Goal: Task Accomplishment & Management: Manage account settings

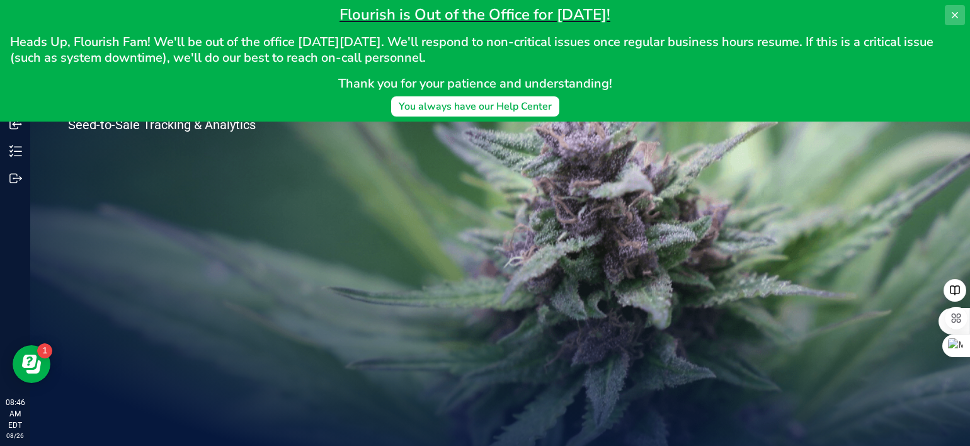
click at [957, 19] on icon at bounding box center [955, 15] width 10 height 10
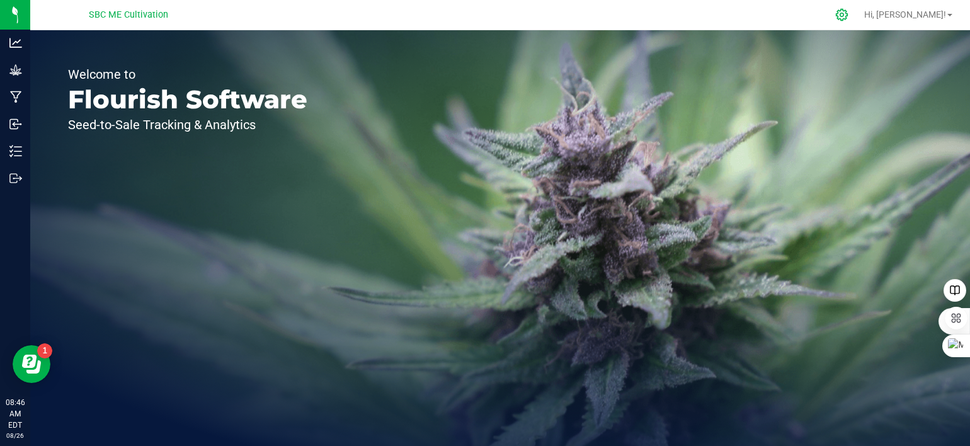
click at [848, 15] on icon at bounding box center [842, 15] width 12 height 12
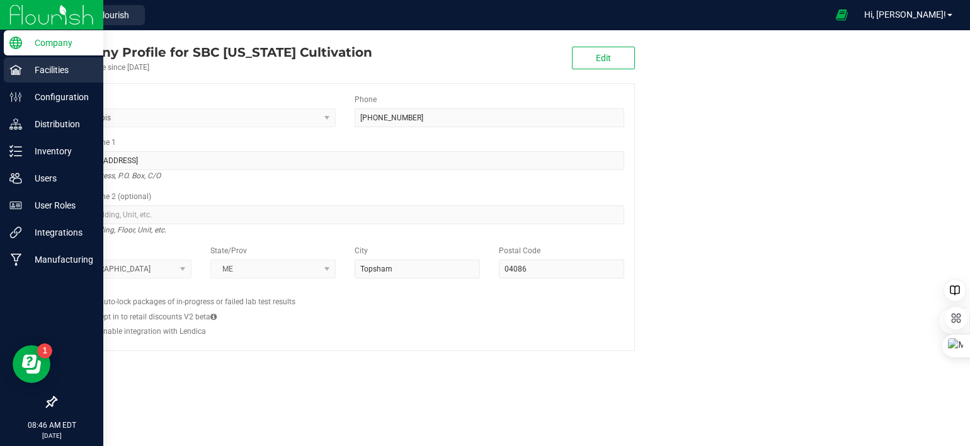
click at [18, 75] on icon at bounding box center [15, 70] width 13 height 13
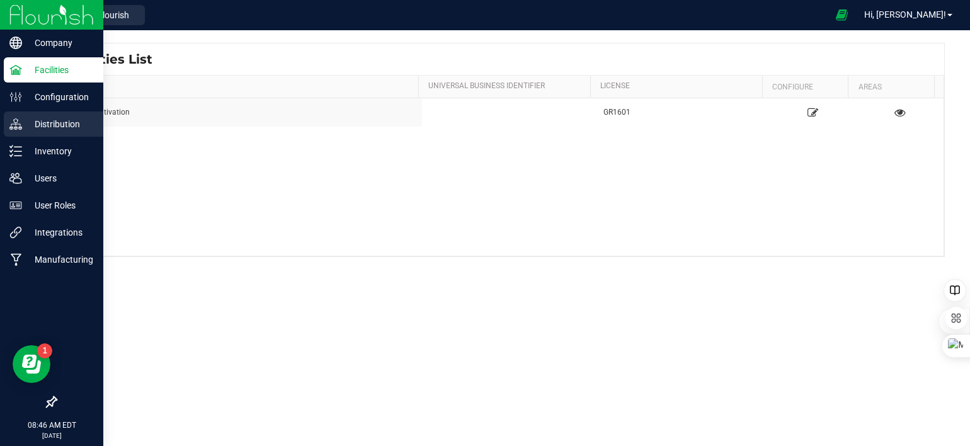
click at [18, 123] on icon at bounding box center [15, 124] width 13 height 13
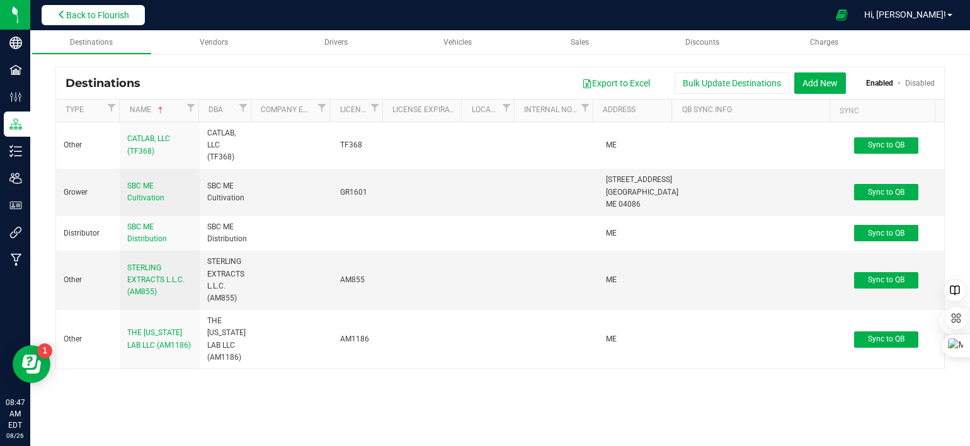
click at [88, 10] on span "Back to Flourish" at bounding box center [97, 15] width 63 height 10
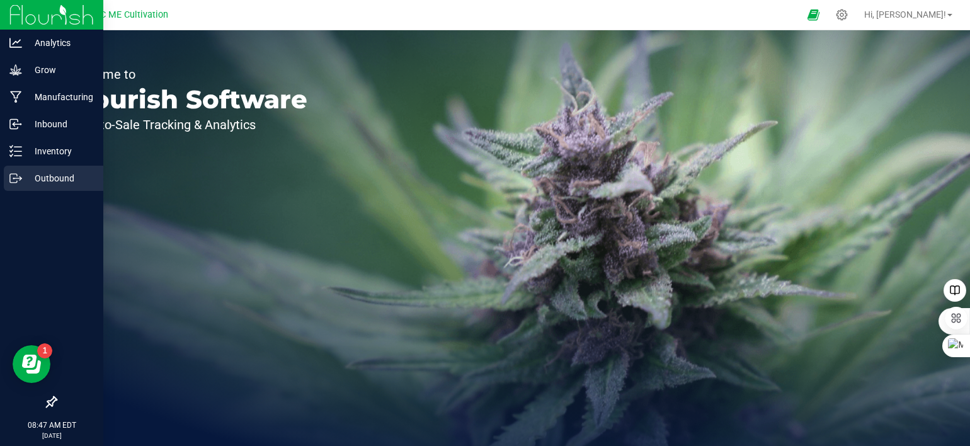
click at [13, 178] on circle at bounding box center [14, 179] width 2 height 2
click at [15, 178] on line at bounding box center [17, 178] width 7 height 0
click at [14, 172] on icon at bounding box center [15, 178] width 13 height 13
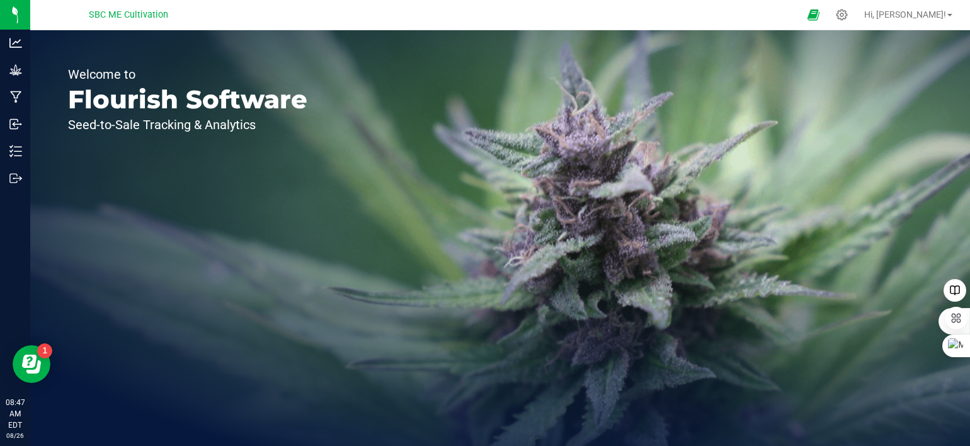
click at [314, 186] on div "Welcome to Flourish Software Seed-to-Sale Tracking & Analytics" at bounding box center [187, 238] width 315 height 416
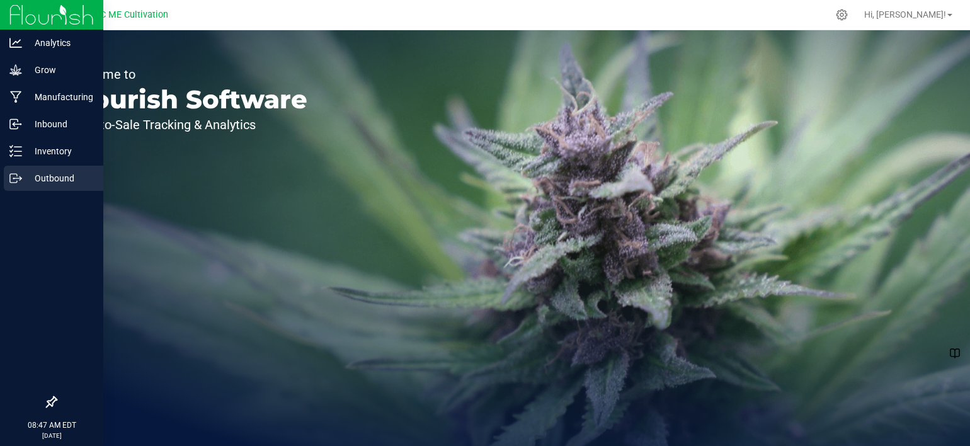
click at [16, 174] on icon at bounding box center [13, 178] width 7 height 9
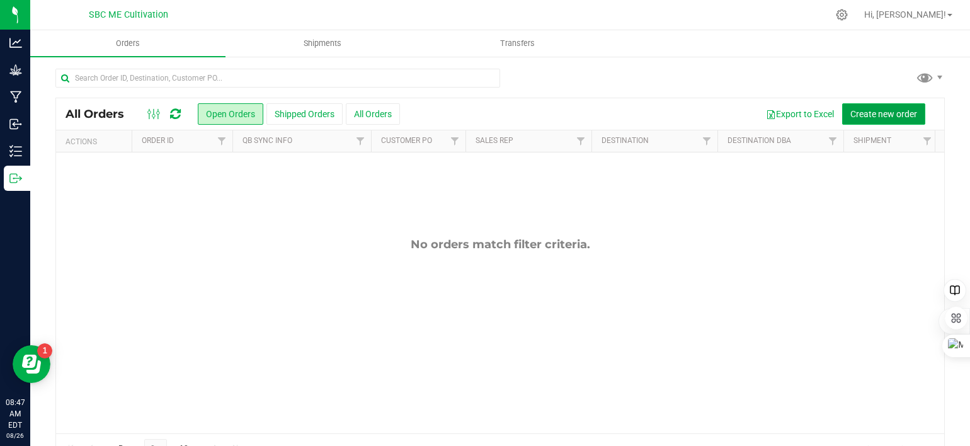
click at [857, 111] on span "Create new order" at bounding box center [884, 114] width 67 height 10
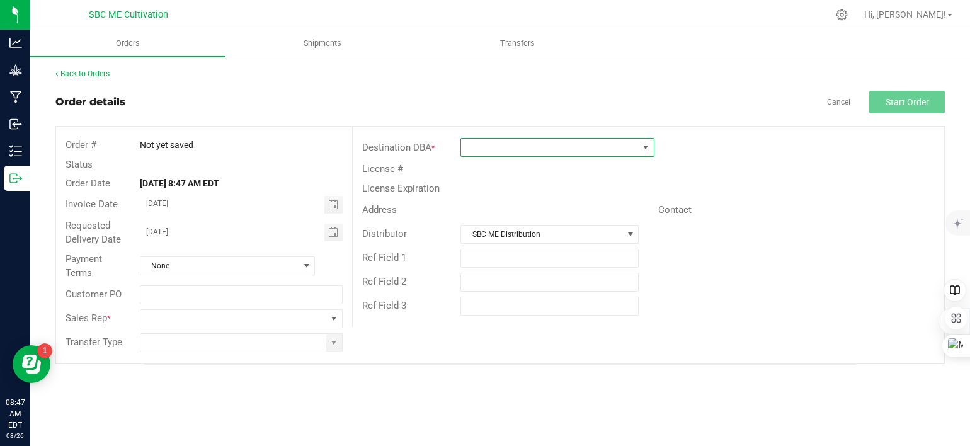
click at [509, 153] on span at bounding box center [549, 148] width 176 height 18
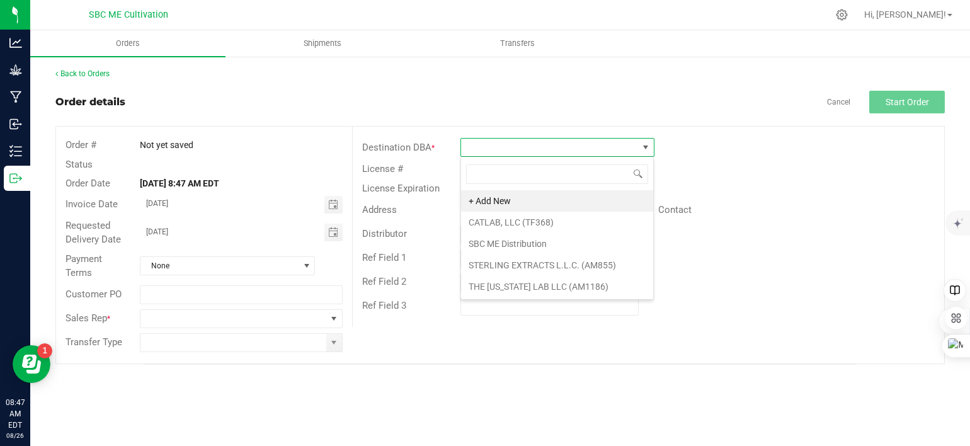
scroll to position [18, 193]
click at [502, 260] on li "STERLING EXTRACTS L.L.C. (AM855)" at bounding box center [557, 265] width 192 height 21
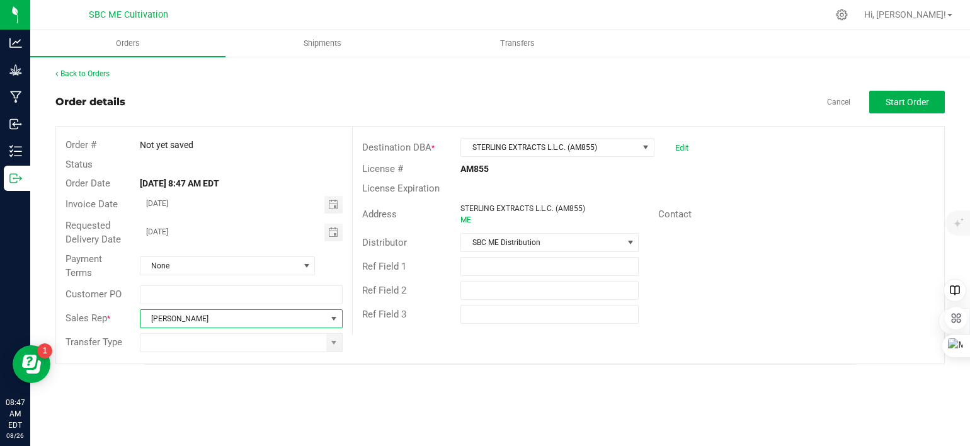
click at [175, 317] on span "[PERSON_NAME]" at bounding box center [234, 319] width 186 height 18
click at [456, 346] on div "Order # Not yet saved Status Order Date [DATE] 8:47 AM EDT Invoice Date [DATE] …" at bounding box center [500, 245] width 888 height 237
click at [938, 105] on button "Start Order" at bounding box center [907, 102] width 76 height 23
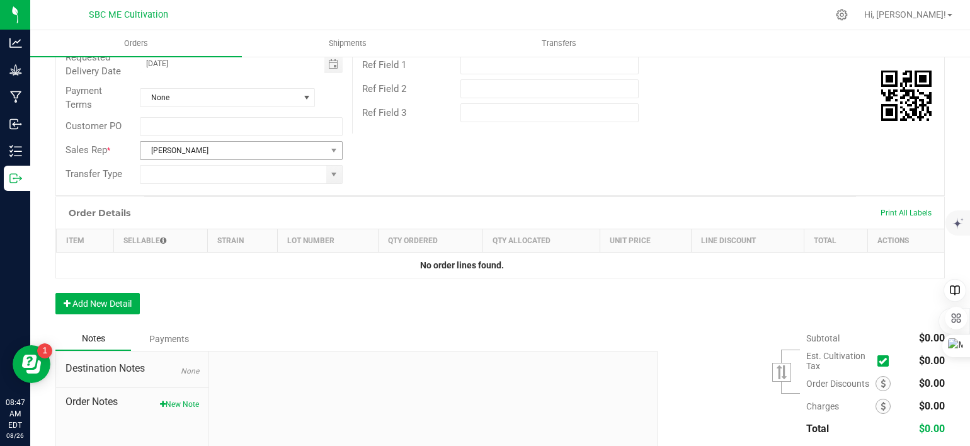
scroll to position [252, 0]
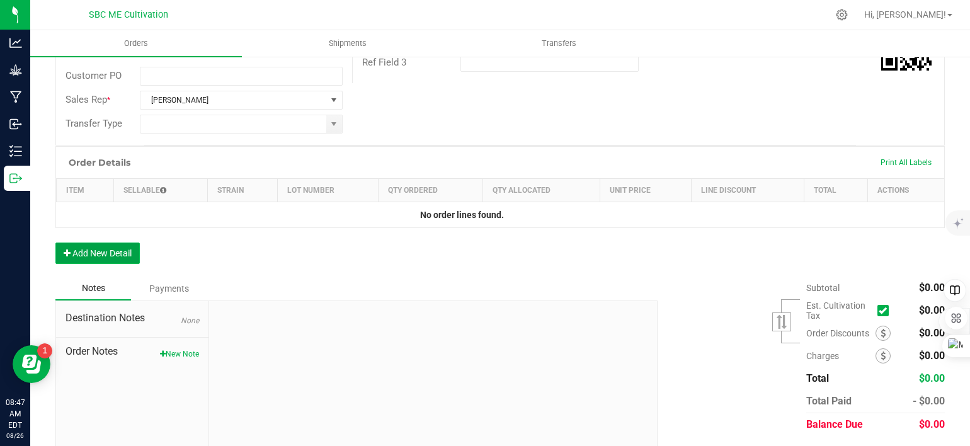
click at [114, 244] on button "Add New Detail" at bounding box center [97, 253] width 84 height 21
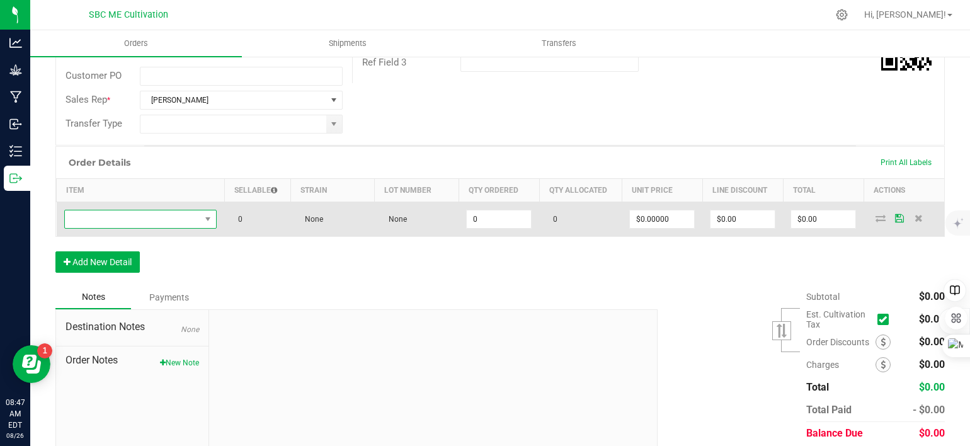
click at [169, 217] on span "NO DATA FOUND" at bounding box center [133, 219] width 136 height 18
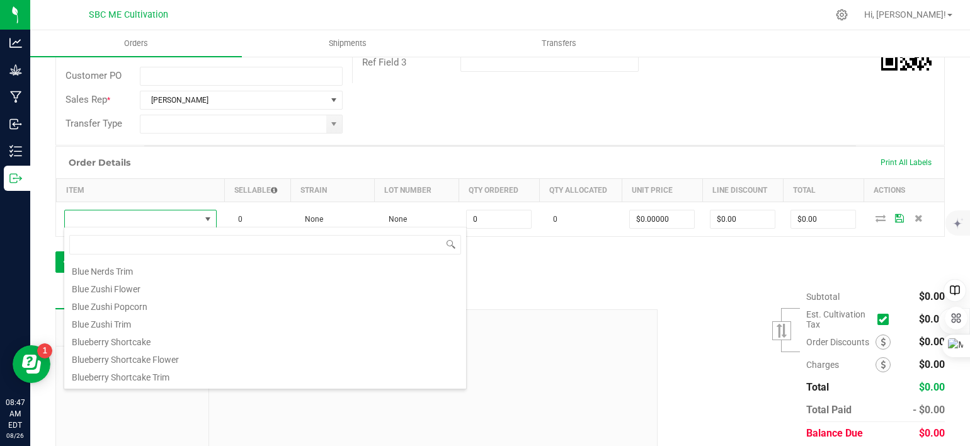
scroll to position [126, 0]
click at [140, 336] on li "Blueberry Shortcake" at bounding box center [265, 338] width 402 height 18
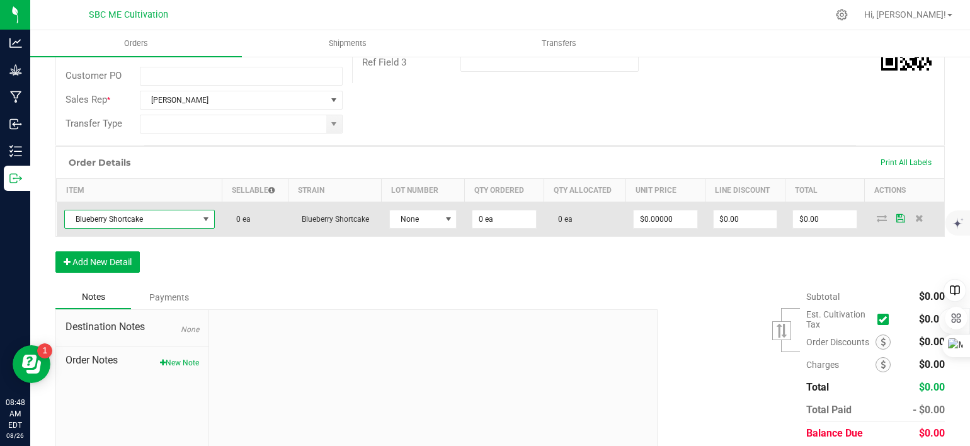
click at [176, 219] on span "Blueberry Shortcake" at bounding box center [132, 219] width 134 height 18
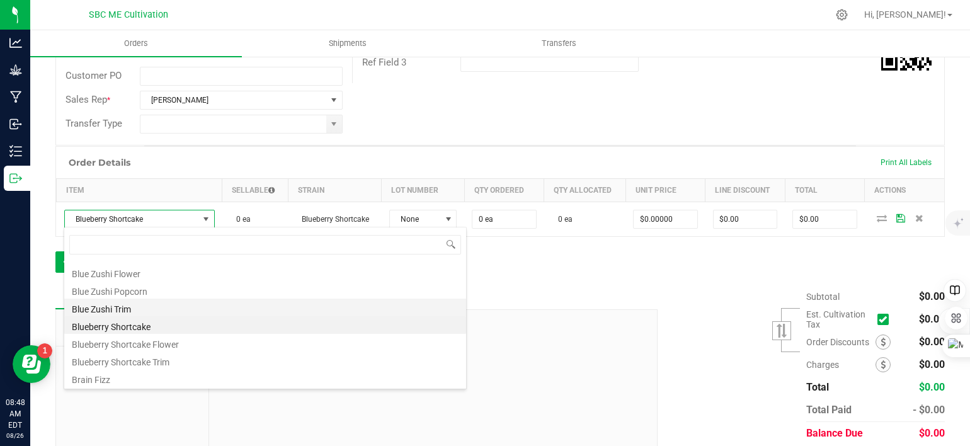
scroll to position [149, 0]
click at [149, 331] on li "Blueberry Shortcake Flower" at bounding box center [265, 333] width 402 height 18
type input "0.0000 g"
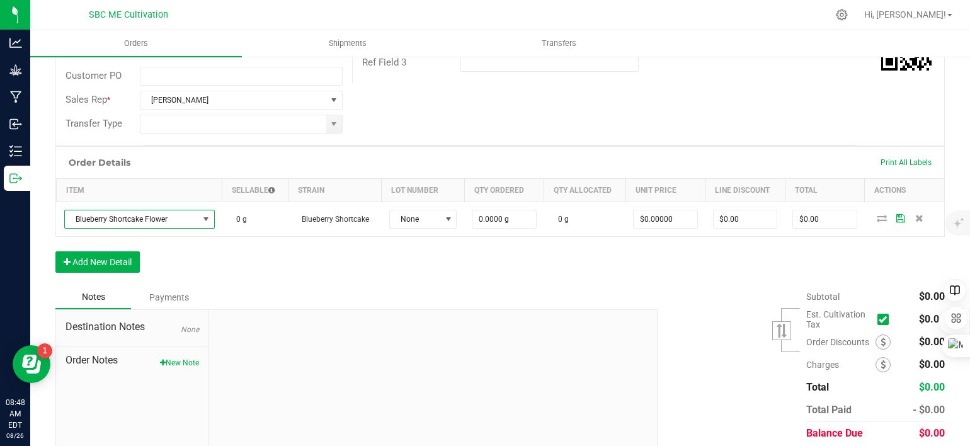
click at [390, 264] on div "Order Details Print All Labels Item Sellable Strain Lot Number Qty Ordered Qty …" at bounding box center [500, 215] width 890 height 139
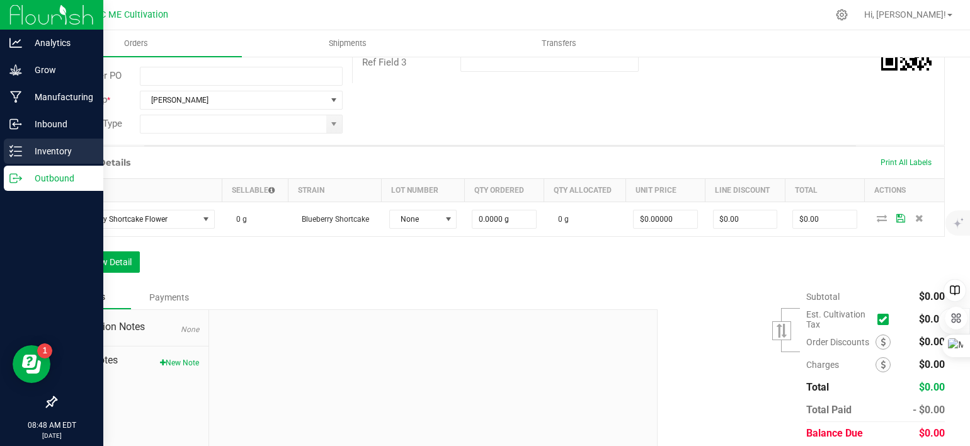
click at [13, 151] on icon at bounding box center [15, 151] width 13 height 13
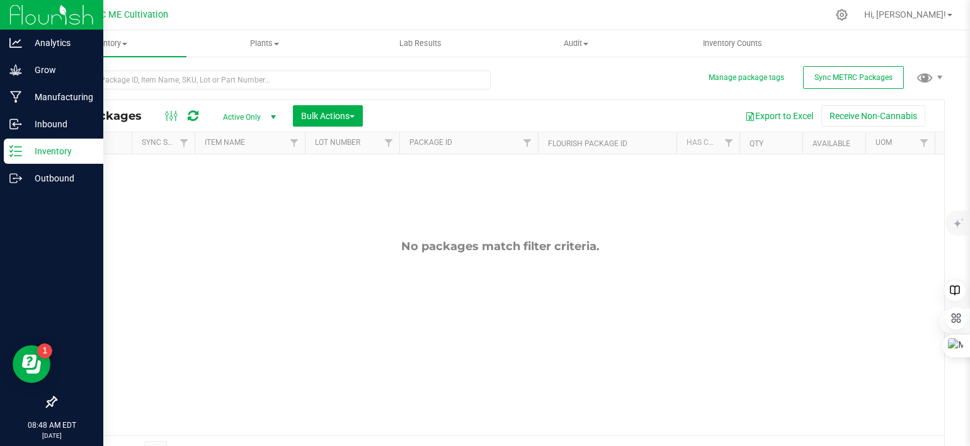
click at [11, 156] on icon at bounding box center [11, 155] width 3 height 2
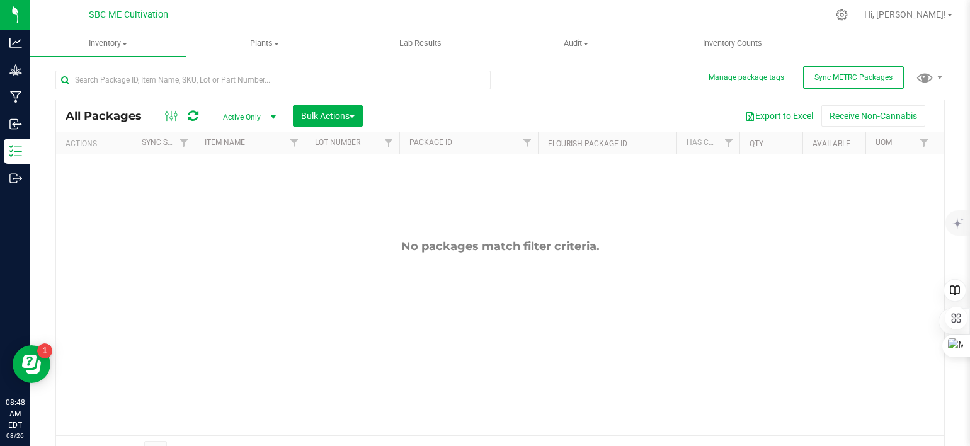
drag, startPoint x: 83, startPoint y: 418, endPoint x: -3, endPoint y: 386, distance: 92.1
drag, startPoint x: -3, startPoint y: 386, endPoint x: 277, endPoint y: 359, distance: 281.7
click at [232, 404] on div "No packages match filter criteria." at bounding box center [500, 337] width 888 height 366
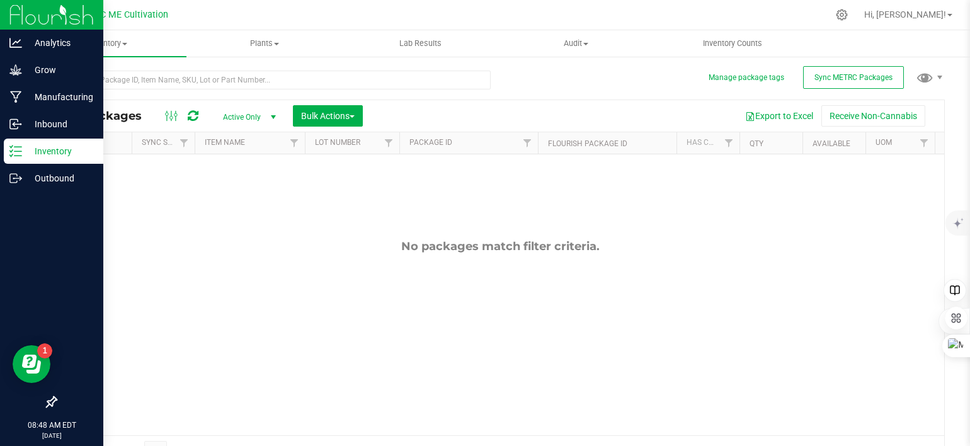
click at [8, 152] on div "Inventory" at bounding box center [54, 151] width 100 height 25
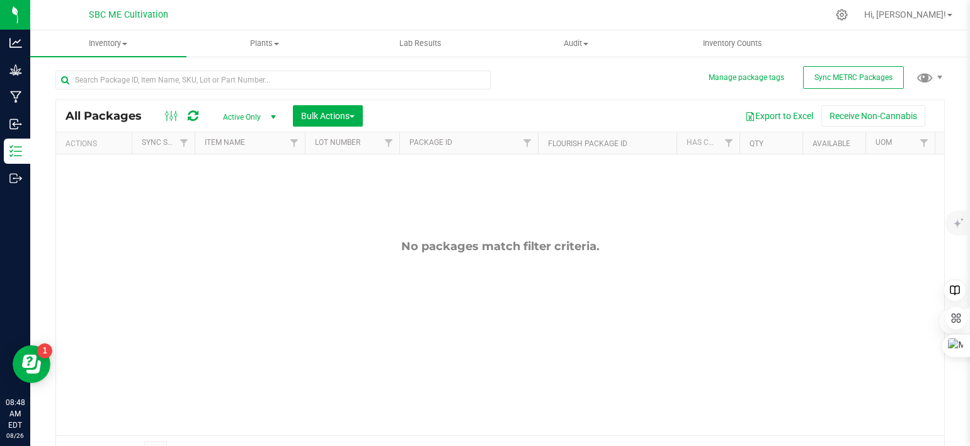
click at [80, 246] on div "No packages match filter criteria." at bounding box center [500, 246] width 888 height 14
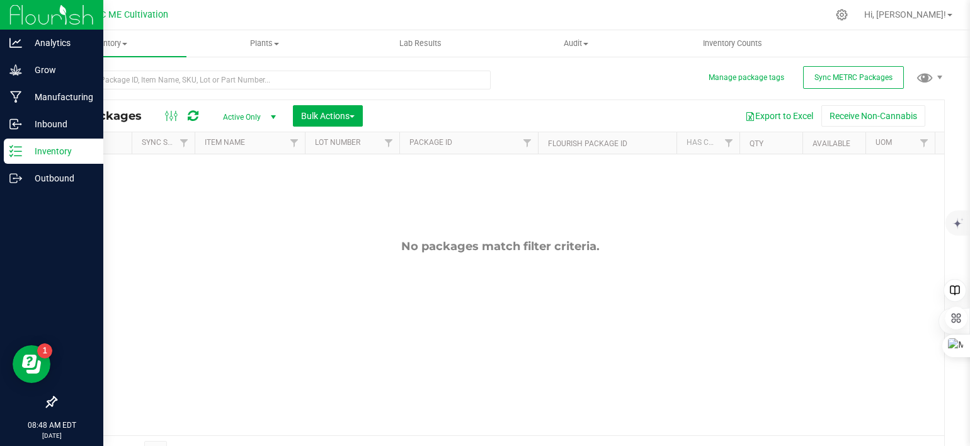
click at [25, 18] on img at bounding box center [51, 15] width 84 height 30
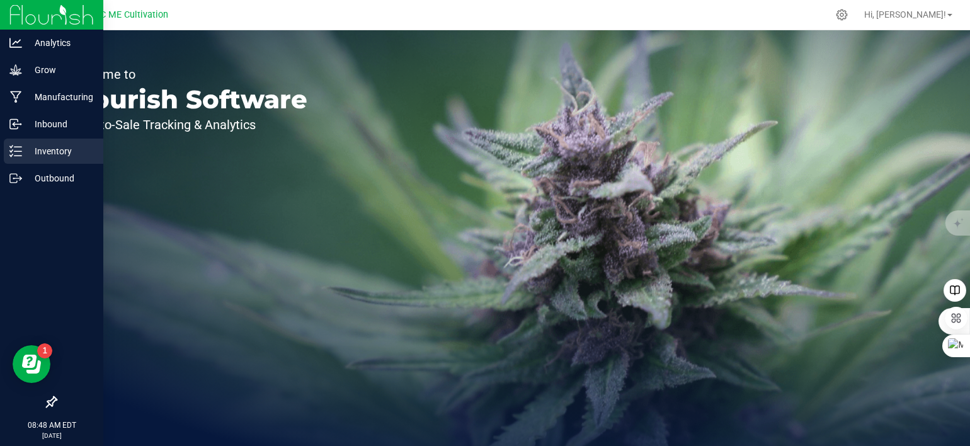
click at [18, 156] on icon at bounding box center [15, 151] width 13 height 13
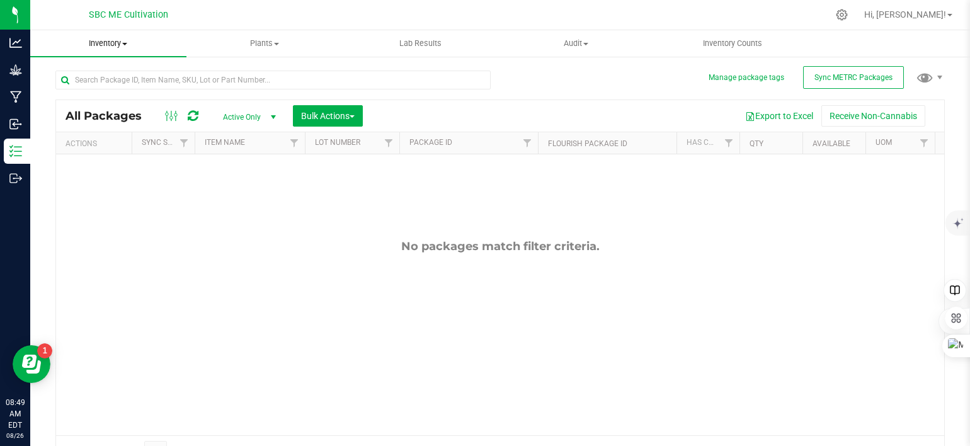
click at [127, 43] on span at bounding box center [124, 44] width 5 height 3
click at [97, 88] on span "All inventory" at bounding box center [72, 91] width 85 height 11
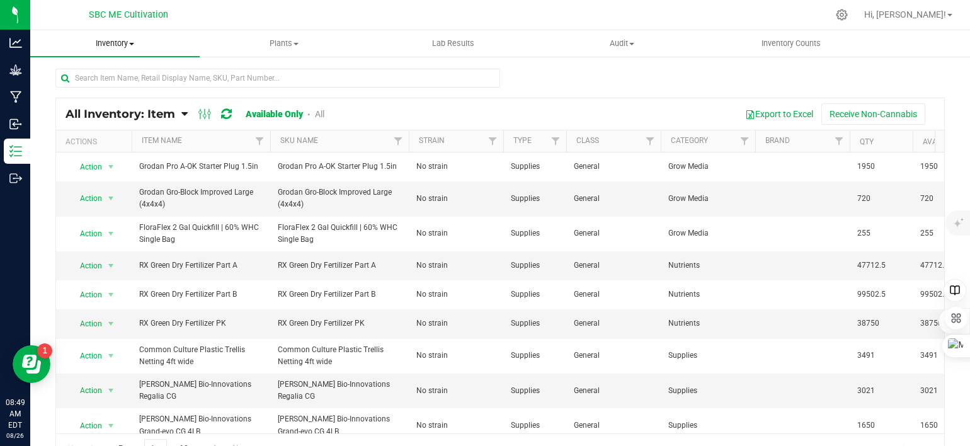
click at [134, 40] on span "Inventory" at bounding box center [114, 43] width 169 height 11
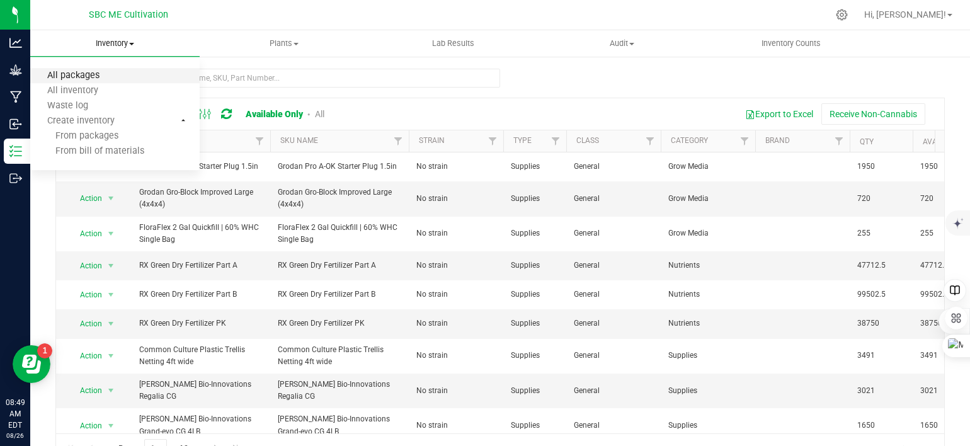
click at [113, 72] on span "All packages" at bounding box center [73, 76] width 86 height 11
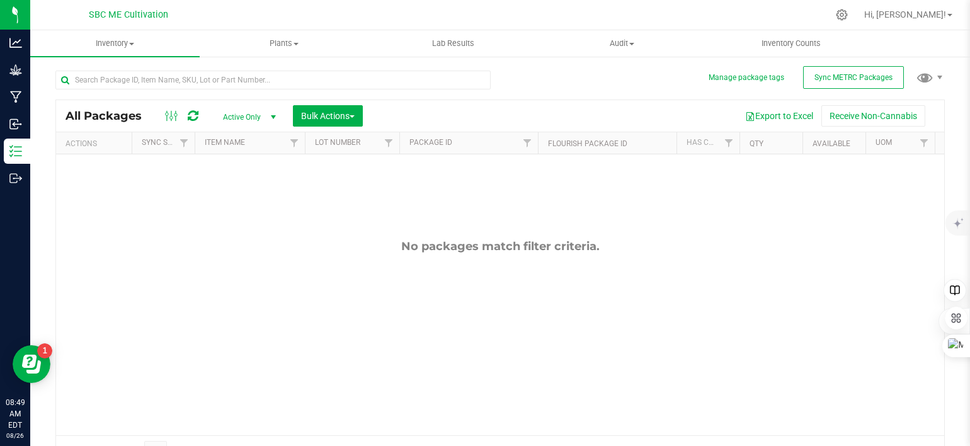
click at [273, 117] on span "select" at bounding box center [273, 117] width 10 height 10
click at [249, 187] on li "All" at bounding box center [246, 194] width 68 height 19
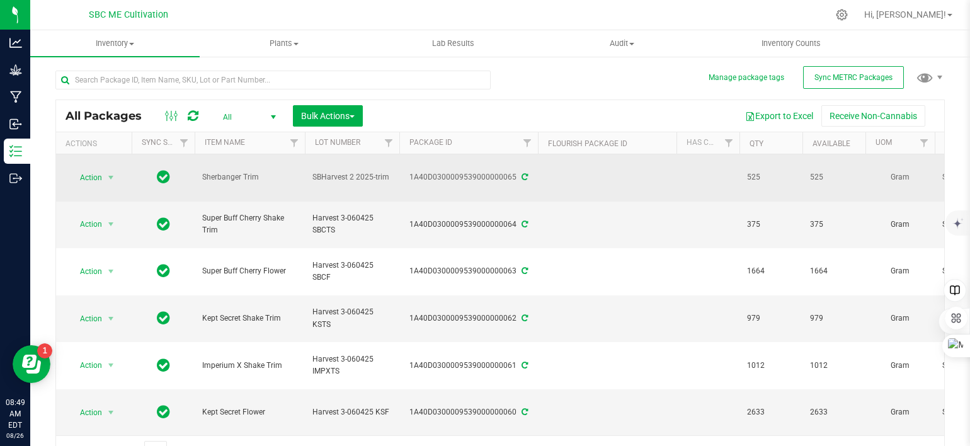
click at [522, 173] on icon at bounding box center [525, 177] width 6 height 8
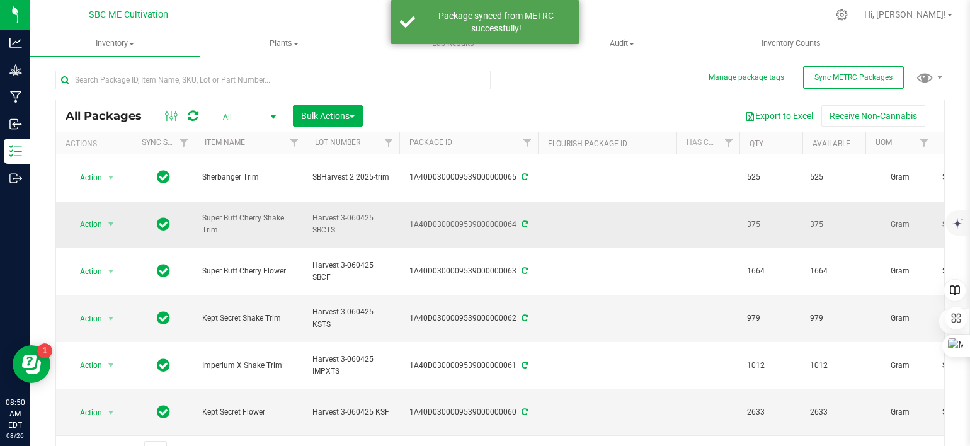
click at [522, 221] on icon at bounding box center [525, 225] width 6 height 8
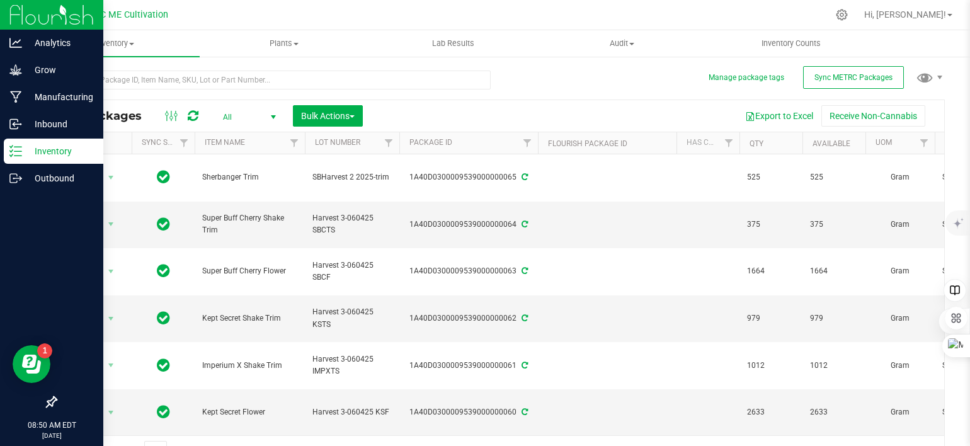
click at [20, 153] on icon at bounding box center [15, 151] width 13 height 13
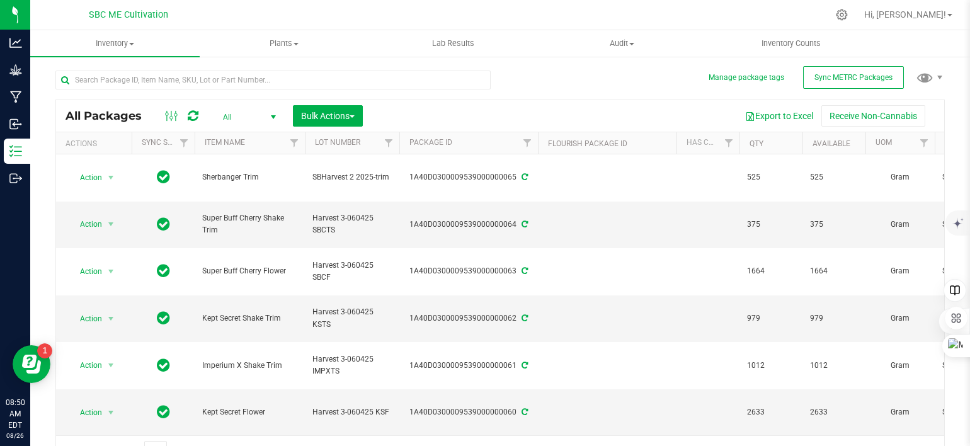
click at [271, 115] on span "select" at bounding box center [273, 117] width 10 height 10
click at [260, 138] on li "Active Only" at bounding box center [246, 138] width 68 height 19
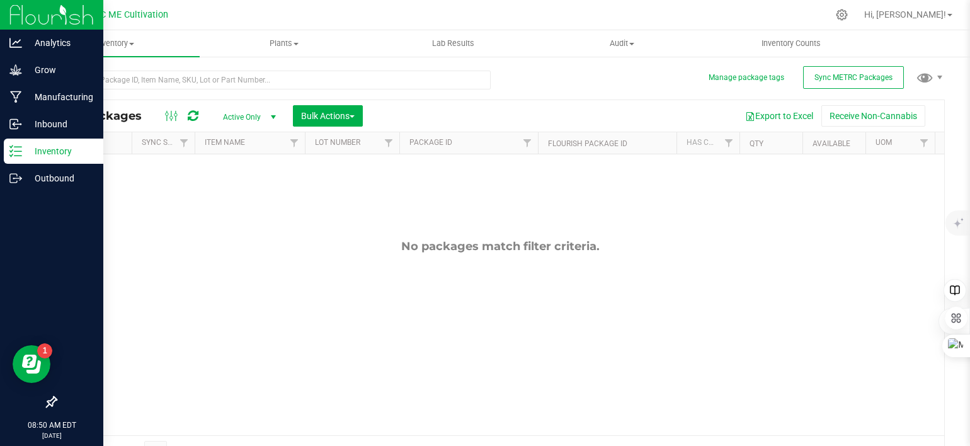
click at [38, 146] on p "Inventory" at bounding box center [60, 151] width 76 height 15
click at [13, 181] on icon at bounding box center [15, 178] width 13 height 13
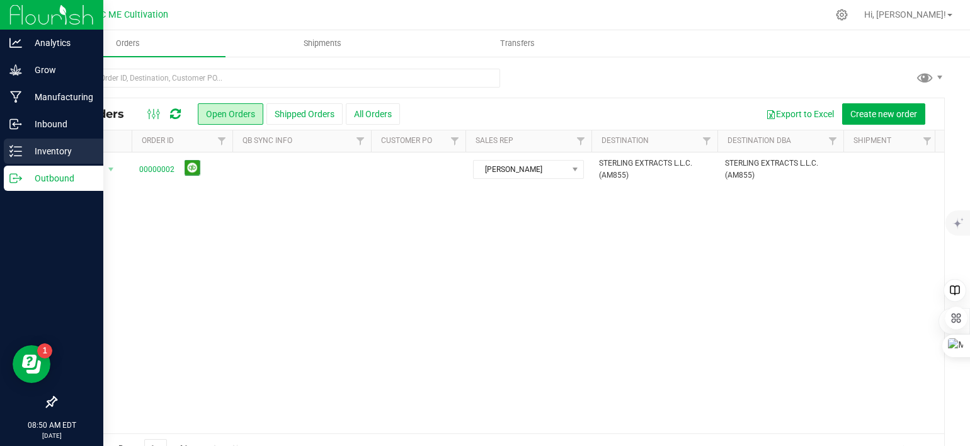
click at [18, 151] on line at bounding box center [17, 151] width 7 height 0
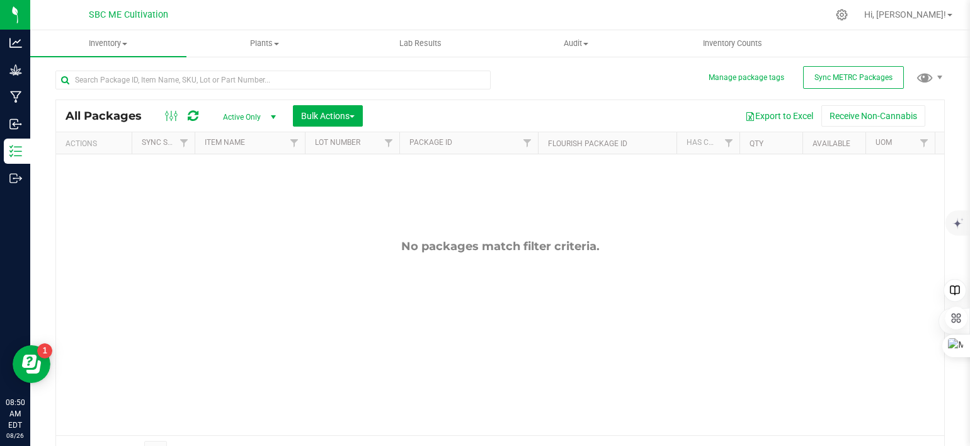
click at [193, 120] on icon at bounding box center [193, 116] width 11 height 13
click at [275, 115] on span "select" at bounding box center [273, 117] width 10 height 10
click at [244, 190] on li "All" at bounding box center [246, 194] width 68 height 19
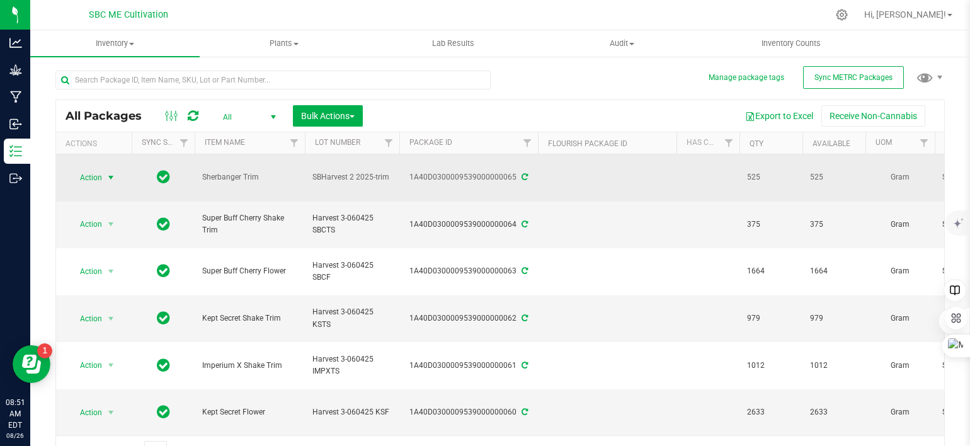
click at [108, 173] on span "select" at bounding box center [111, 178] width 10 height 10
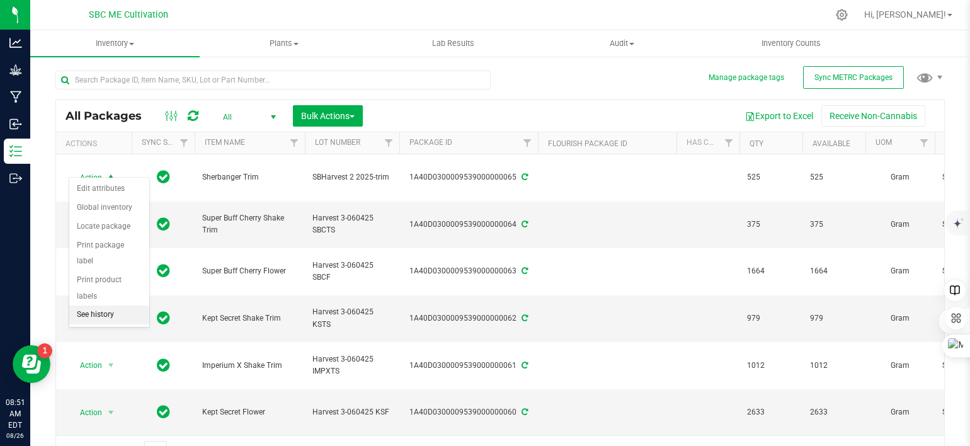
click at [112, 306] on li "See history" at bounding box center [109, 315] width 80 height 19
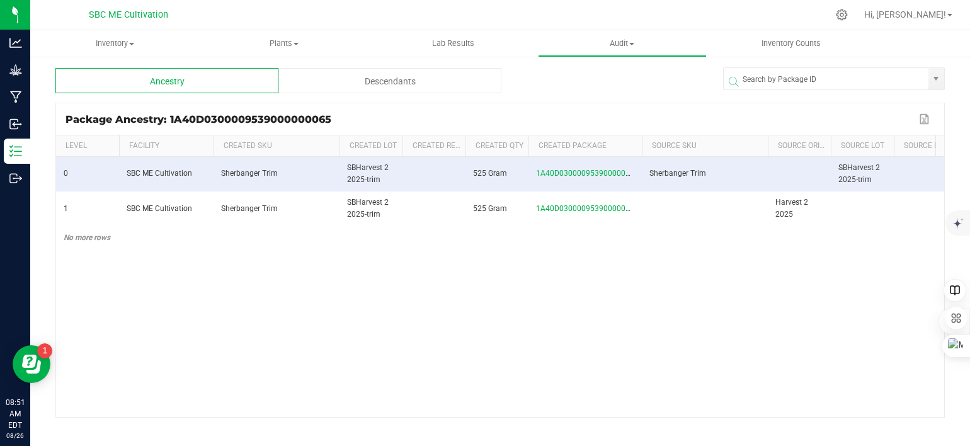
click at [638, 151] on span at bounding box center [640, 238] width 4 height 207
click at [666, 148] on span at bounding box center [668, 238] width 4 height 207
click at [428, 90] on div "Descendants" at bounding box center [389, 80] width 223 height 25
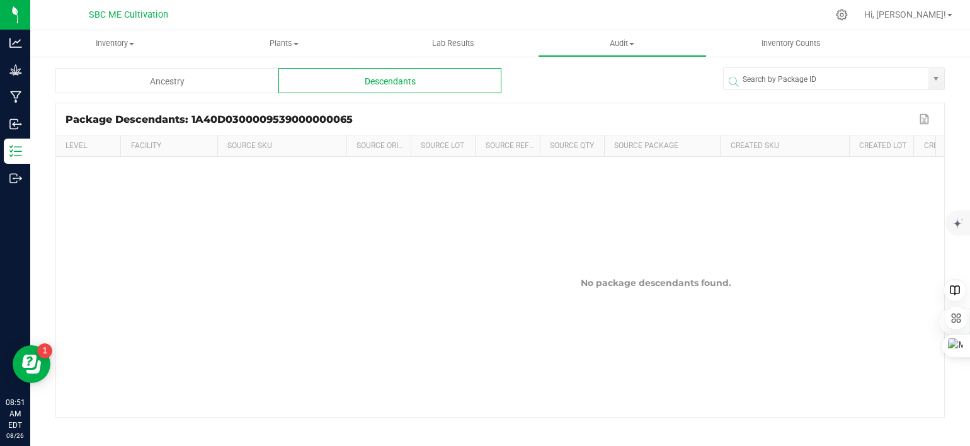
click at [224, 81] on div "Ancestry" at bounding box center [166, 80] width 223 height 25
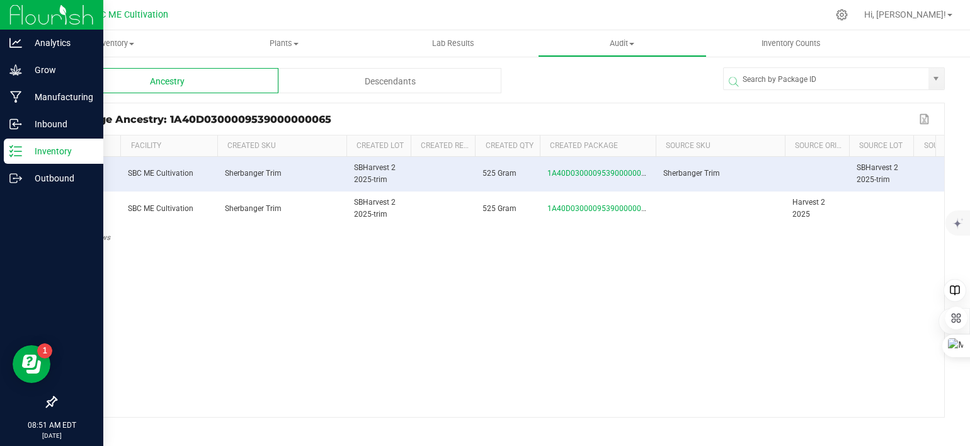
click at [20, 154] on icon at bounding box center [15, 151] width 13 height 13
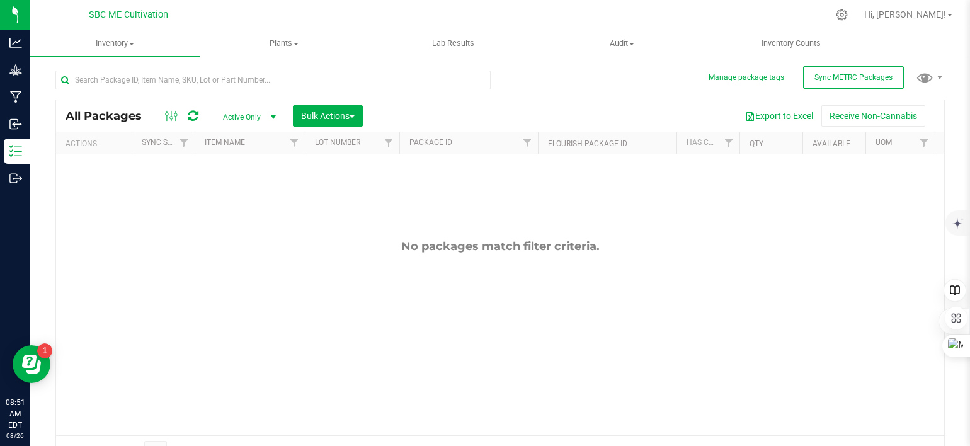
click at [273, 117] on span "select" at bounding box center [273, 117] width 10 height 10
click at [242, 226] on li "Internal" at bounding box center [246, 231] width 68 height 19
click at [270, 114] on span "select" at bounding box center [273, 117] width 10 height 10
click at [256, 188] on li "All" at bounding box center [246, 194] width 68 height 19
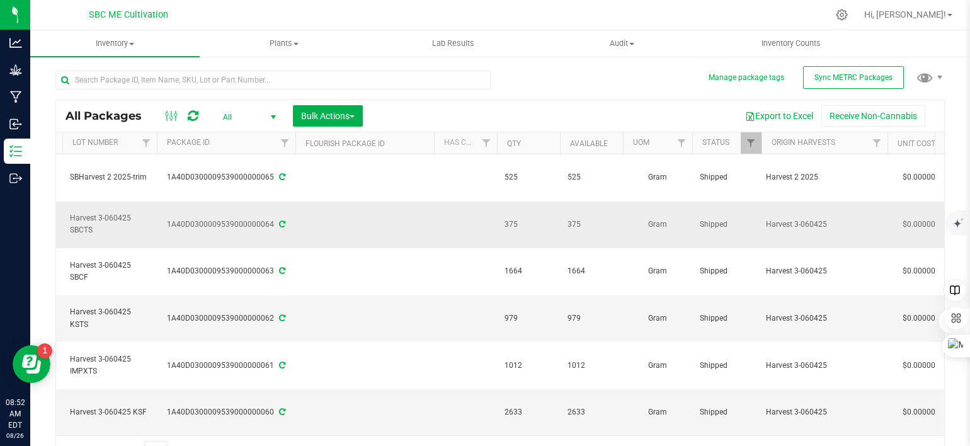
scroll to position [0, 244]
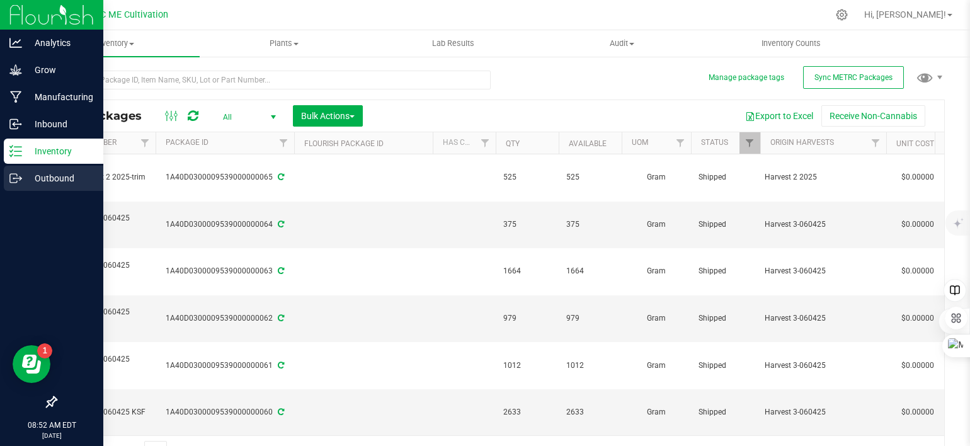
click at [13, 176] on icon at bounding box center [15, 178] width 13 height 13
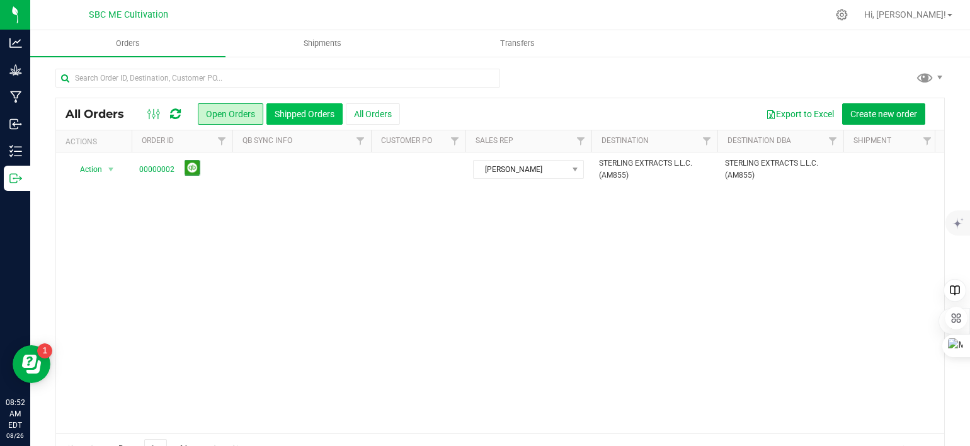
click at [300, 108] on button "Shipped Orders" at bounding box center [305, 113] width 76 height 21
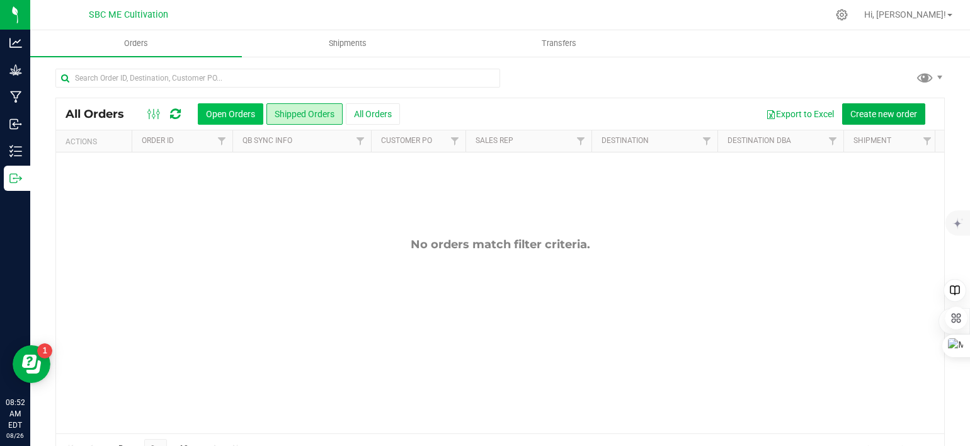
click at [239, 111] on button "Open Orders" at bounding box center [231, 113] width 66 height 21
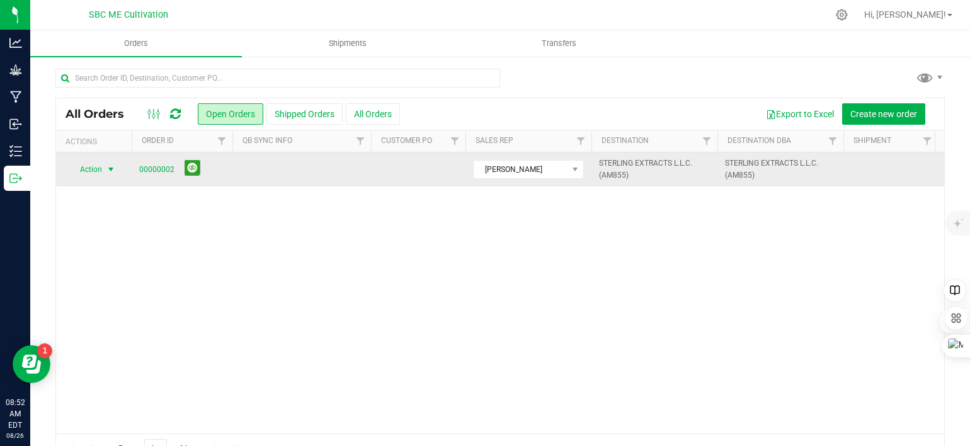
click at [110, 166] on span "select" at bounding box center [111, 169] width 10 height 10
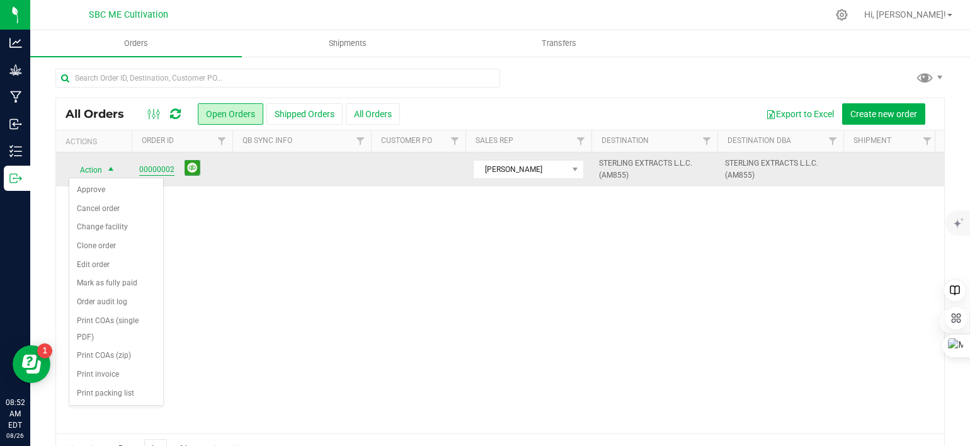
click at [157, 166] on link "00000002" at bounding box center [156, 170] width 35 height 12
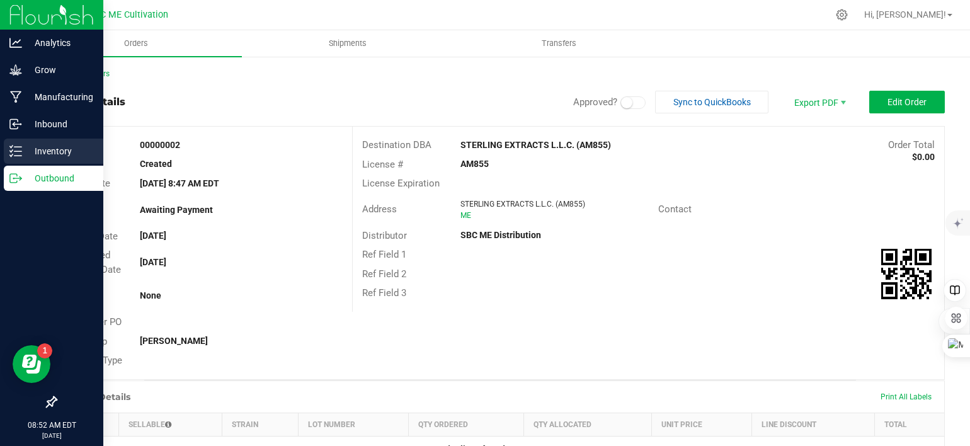
click at [18, 154] on icon at bounding box center [15, 151] width 13 height 13
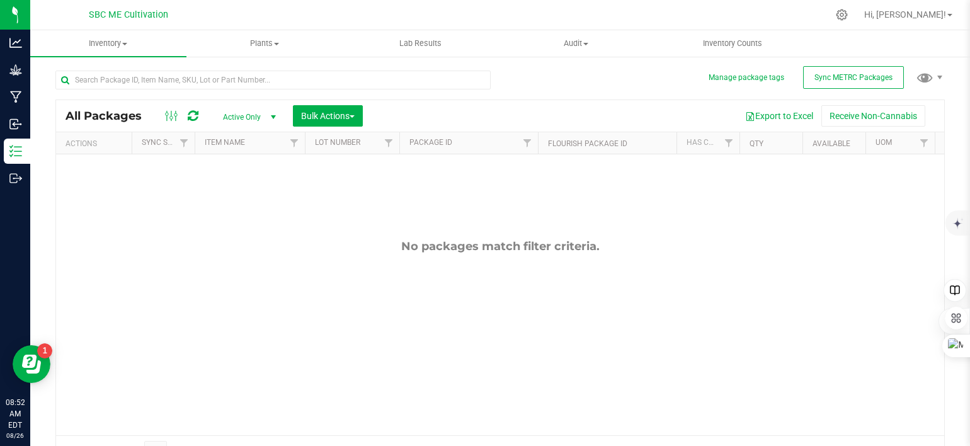
click at [272, 115] on span "select" at bounding box center [273, 117] width 10 height 10
click at [299, 163] on div "No packages match filter criteria." at bounding box center [500, 337] width 888 height 366
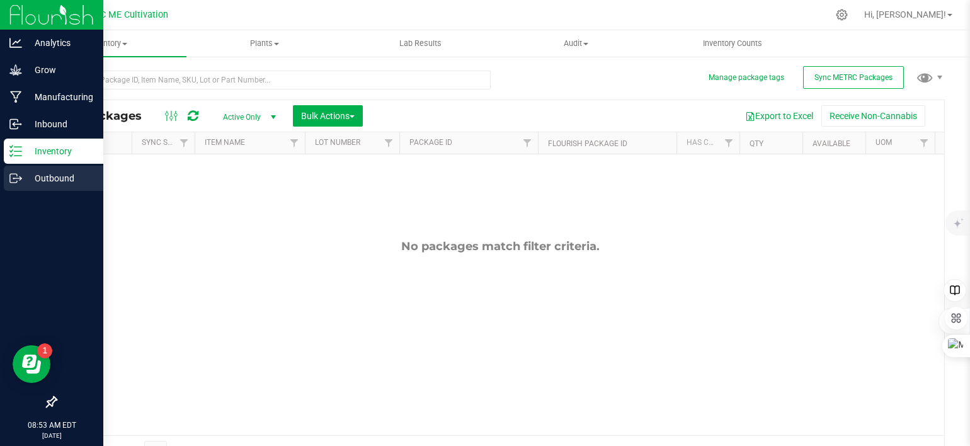
click at [25, 184] on p "Outbound" at bounding box center [60, 178] width 76 height 15
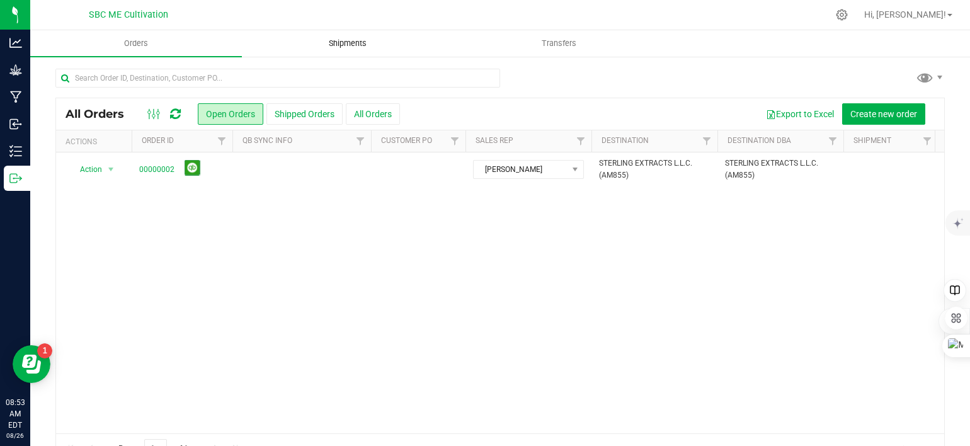
click at [357, 40] on span "Shipments" at bounding box center [348, 43] width 72 height 11
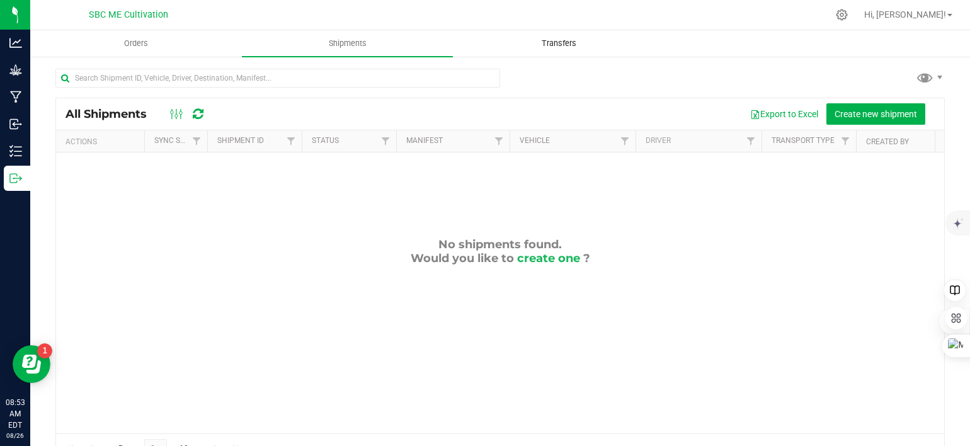
click at [554, 45] on span "Transfers" at bounding box center [559, 43] width 69 height 11
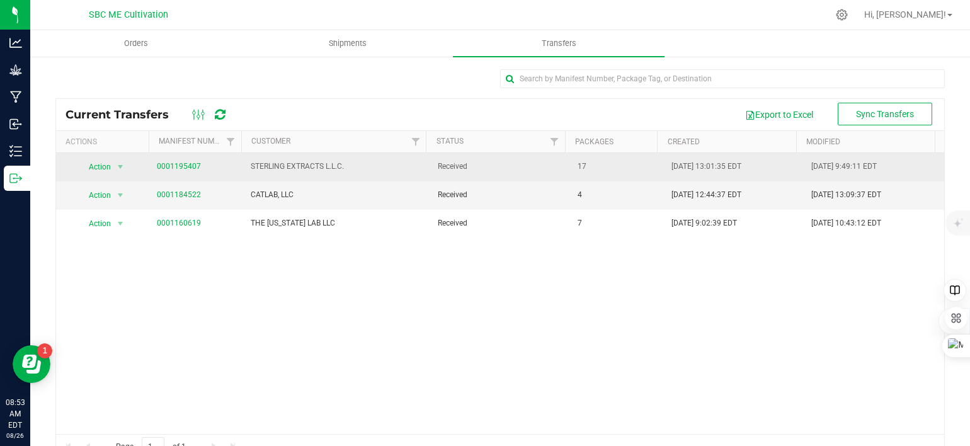
click at [168, 166] on link "0001195407" at bounding box center [179, 166] width 44 height 9
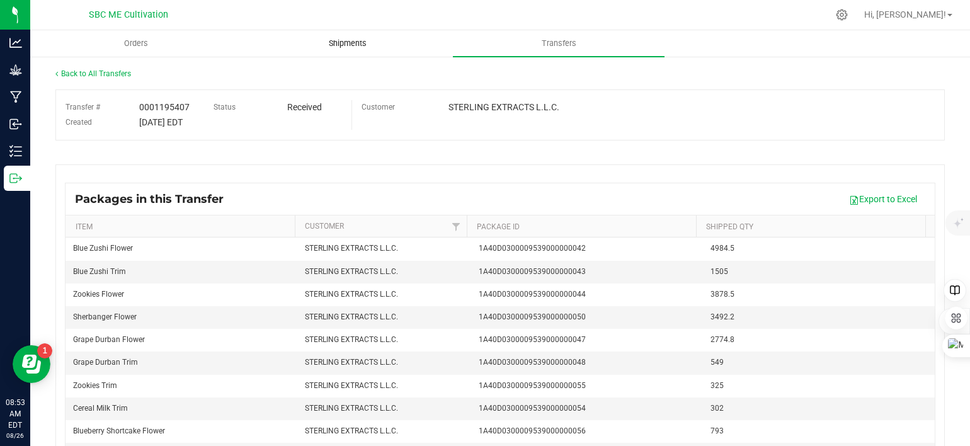
click at [355, 38] on span "Shipments" at bounding box center [348, 43] width 72 height 11
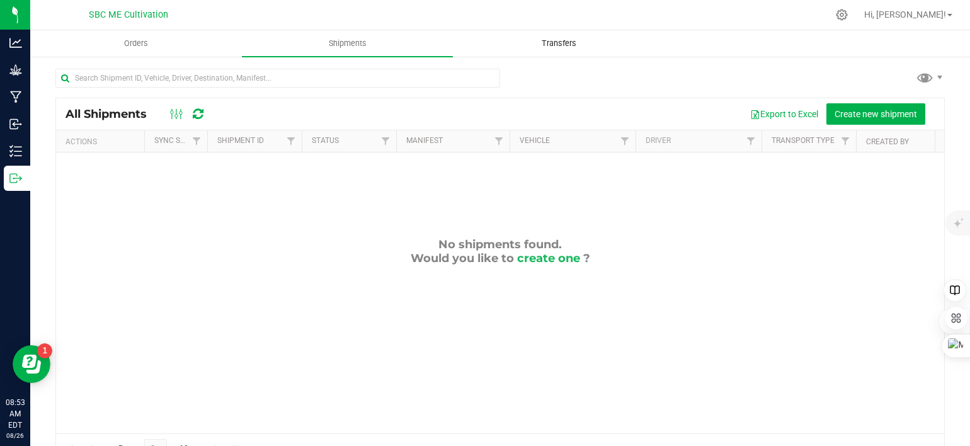
click at [545, 41] on span "Transfers" at bounding box center [559, 43] width 69 height 11
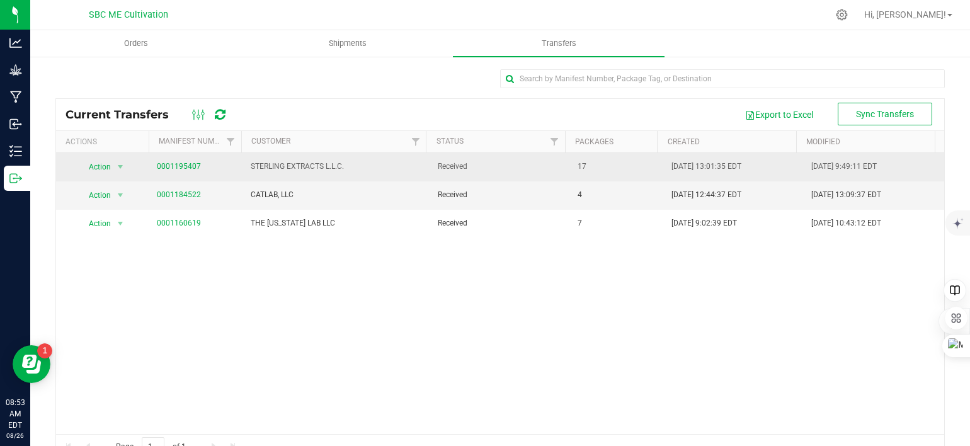
click at [181, 163] on link "0001195407" at bounding box center [179, 166] width 44 height 9
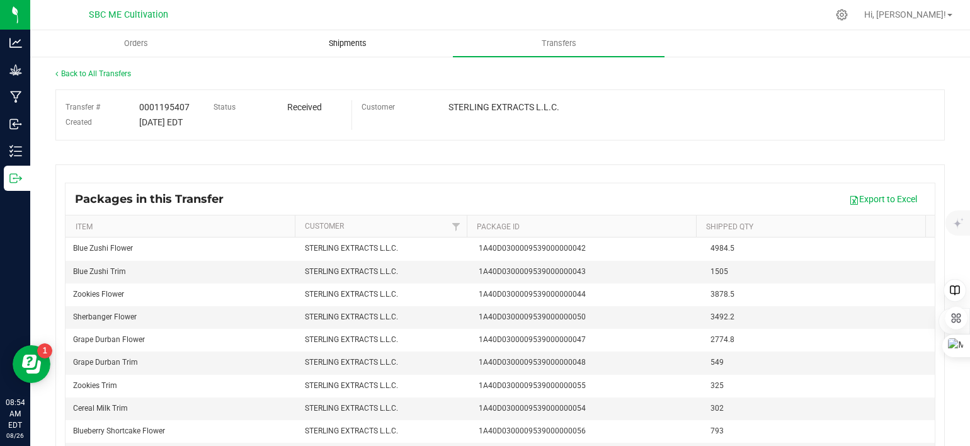
click at [357, 41] on span "Shipments" at bounding box center [348, 43] width 72 height 11
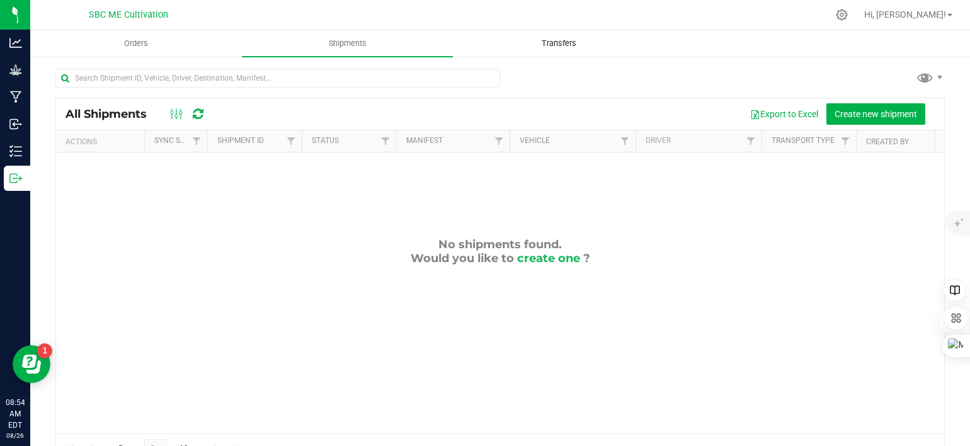
click at [554, 40] on span "Transfers" at bounding box center [559, 43] width 69 height 11
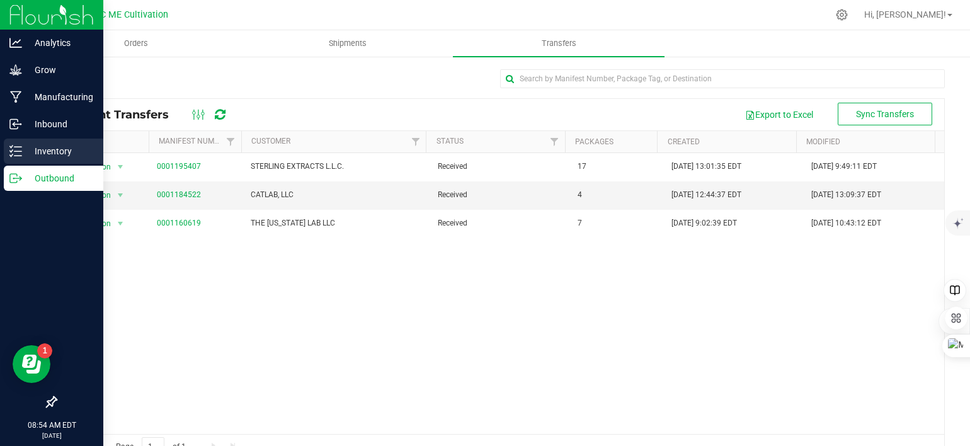
click at [20, 154] on icon at bounding box center [15, 151] width 13 height 13
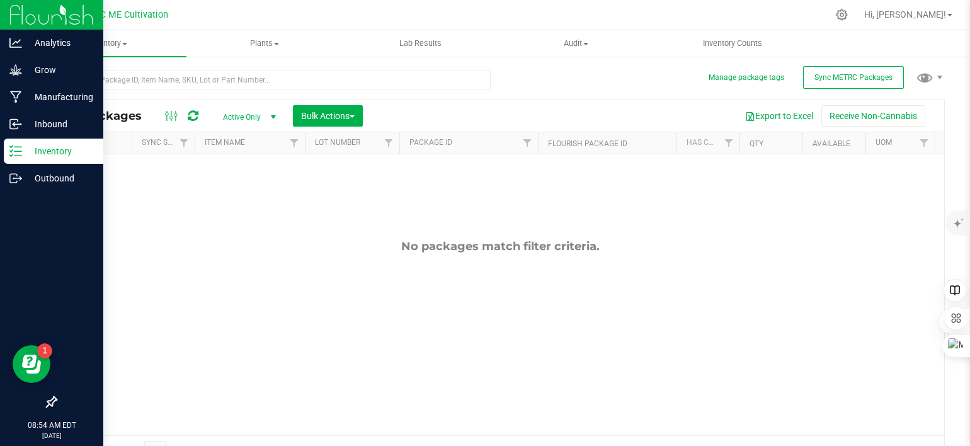
click at [25, 156] on p "Inventory" at bounding box center [60, 151] width 76 height 15
click at [19, 176] on icon at bounding box center [15, 178] width 13 height 13
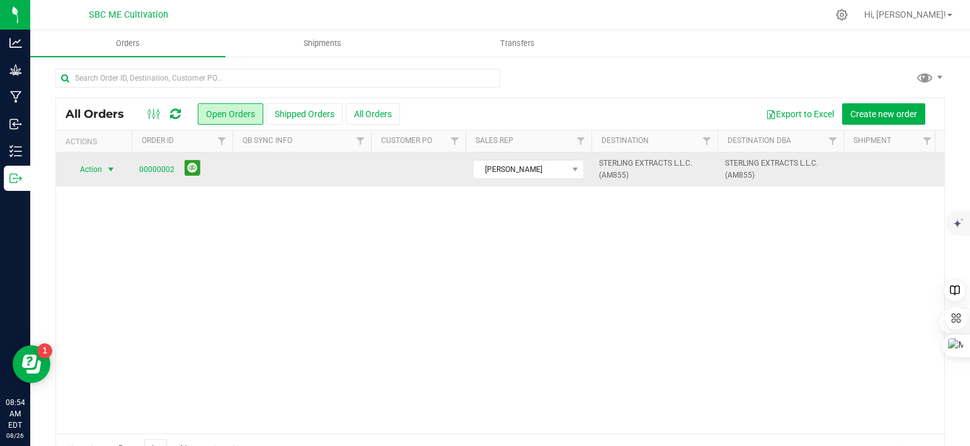
click at [111, 164] on span "select" at bounding box center [111, 169] width 10 height 10
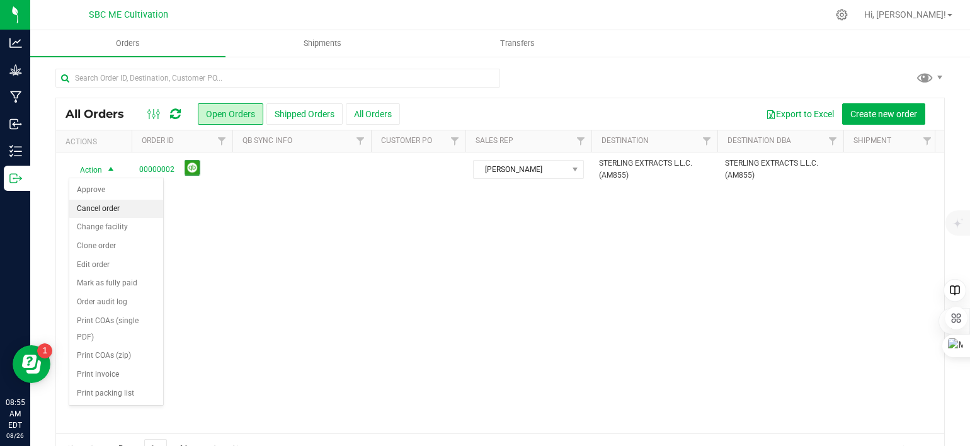
click at [113, 204] on li "Cancel order" at bounding box center [116, 209] width 94 height 19
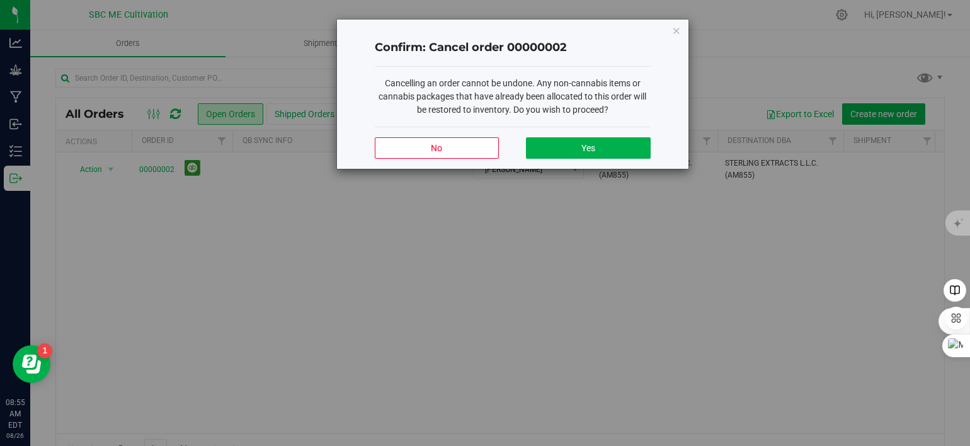
click at [514, 147] on div "No Yes" at bounding box center [513, 148] width 276 height 42
click at [546, 146] on button "Yes" at bounding box center [588, 147] width 124 height 21
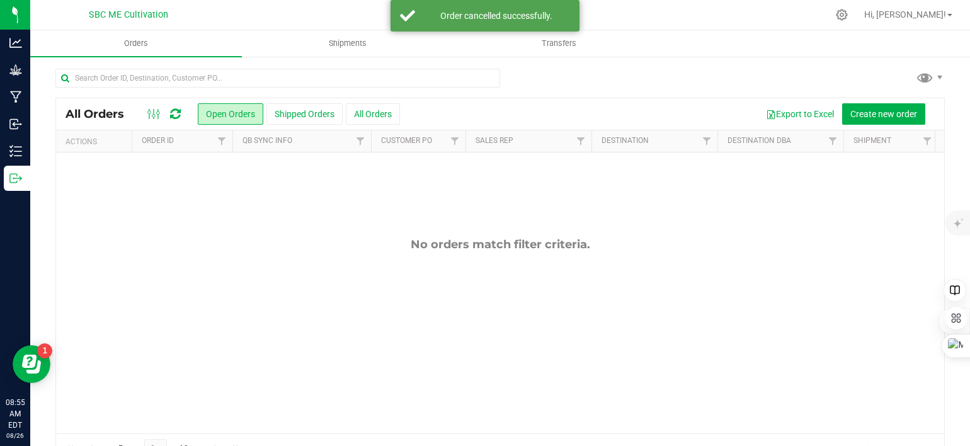
click at [374, 299] on div "No orders match filter criteria." at bounding box center [500, 335] width 888 height 366
click at [297, 110] on button "Shipped Orders" at bounding box center [305, 113] width 76 height 21
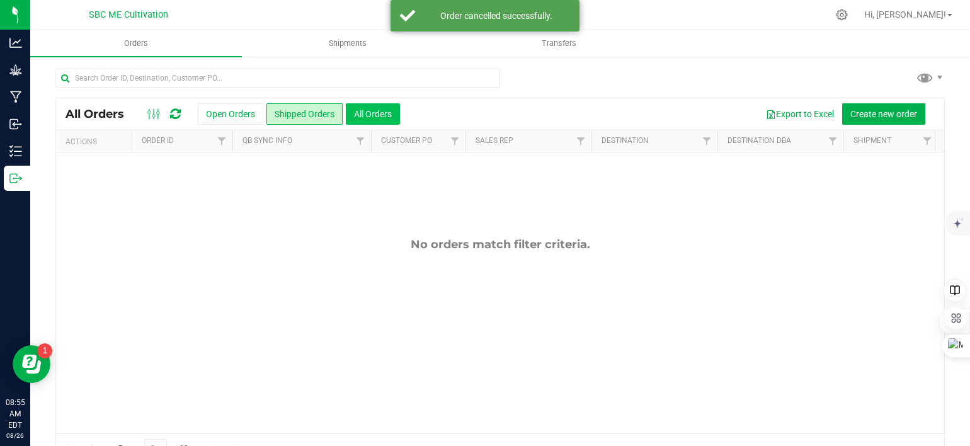
click at [353, 111] on button "All Orders" at bounding box center [373, 113] width 54 height 21
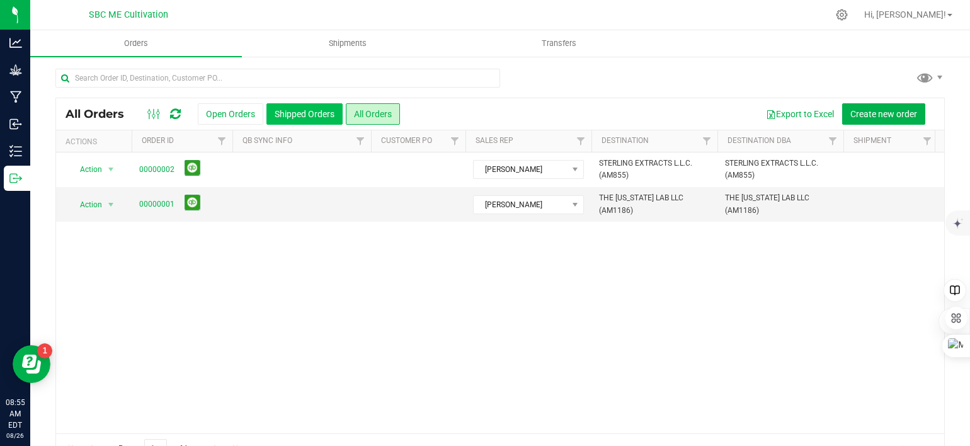
click at [295, 115] on button "Shipped Orders" at bounding box center [305, 113] width 76 height 21
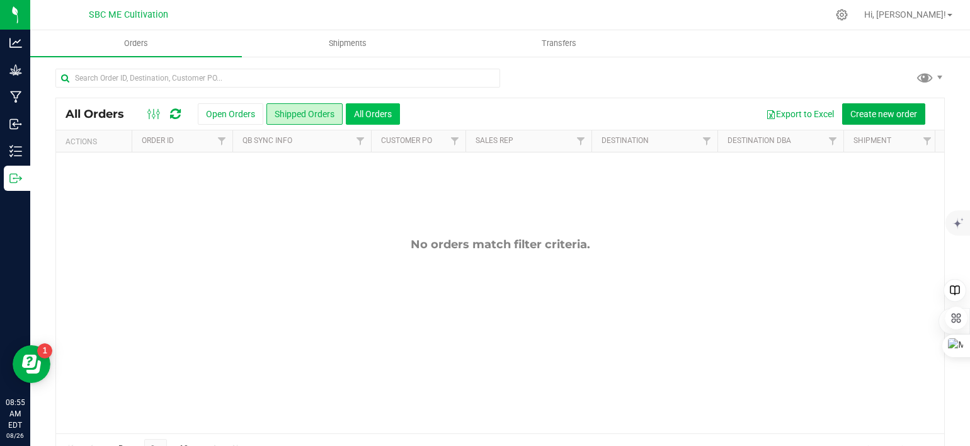
click at [363, 114] on button "All Orders" at bounding box center [373, 113] width 54 height 21
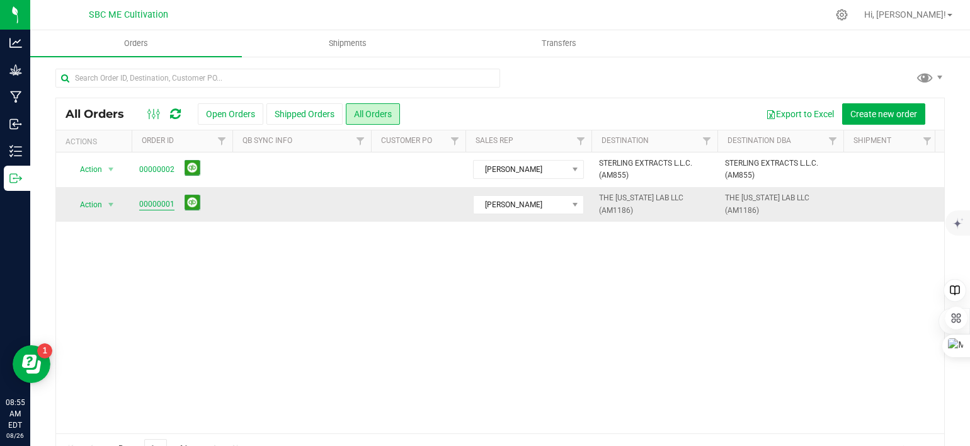
click at [153, 202] on link "00000001" at bounding box center [156, 204] width 35 height 12
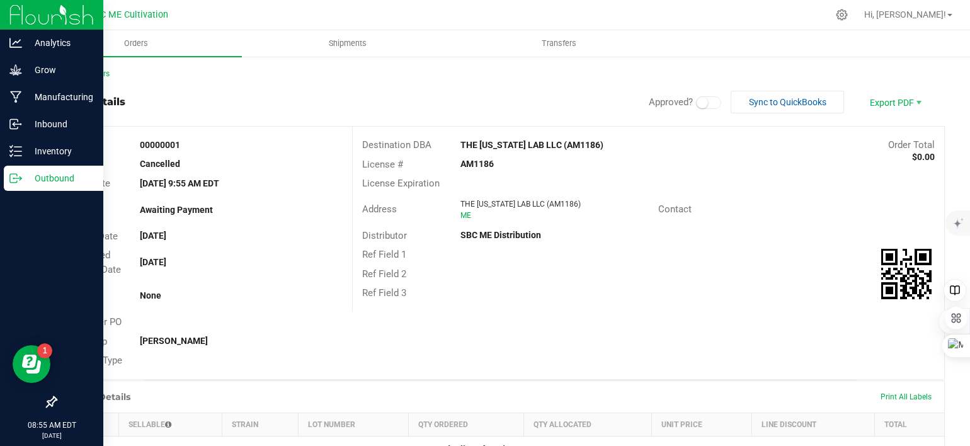
click at [8, 183] on div "Outbound" at bounding box center [54, 178] width 100 height 25
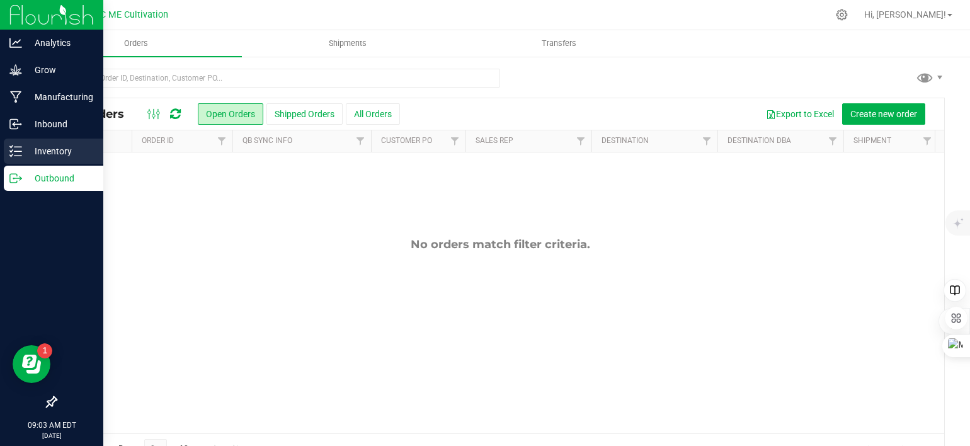
click at [14, 148] on icon at bounding box center [15, 151] width 13 height 13
